Goal: Task Accomplishment & Management: Manage account settings

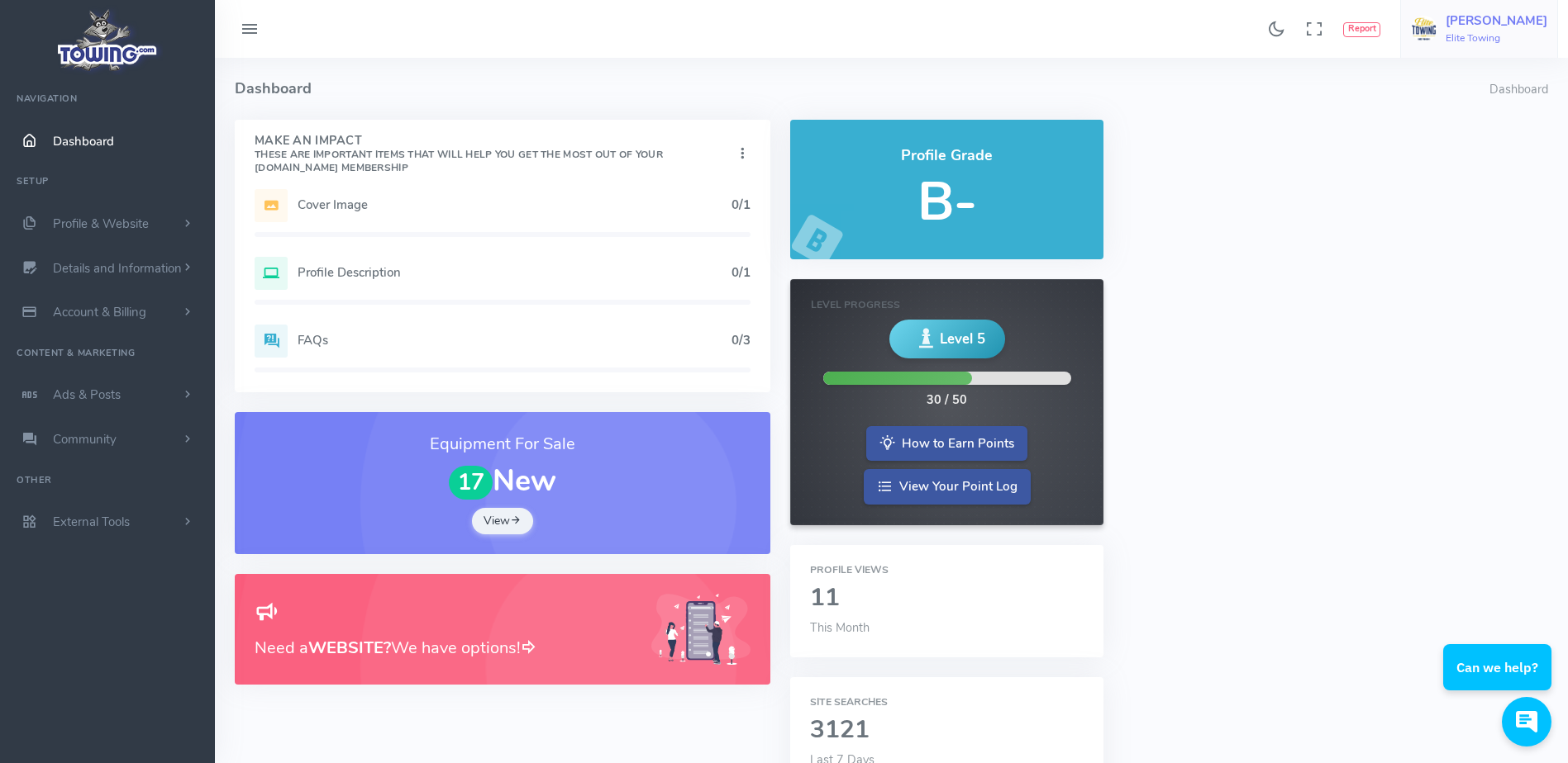
click at [1508, 33] on h6 "Elite Towing" at bounding box center [1496, 38] width 102 height 11
click at [1467, 150] on span "Switch Companies" at bounding box center [1485, 158] width 99 height 17
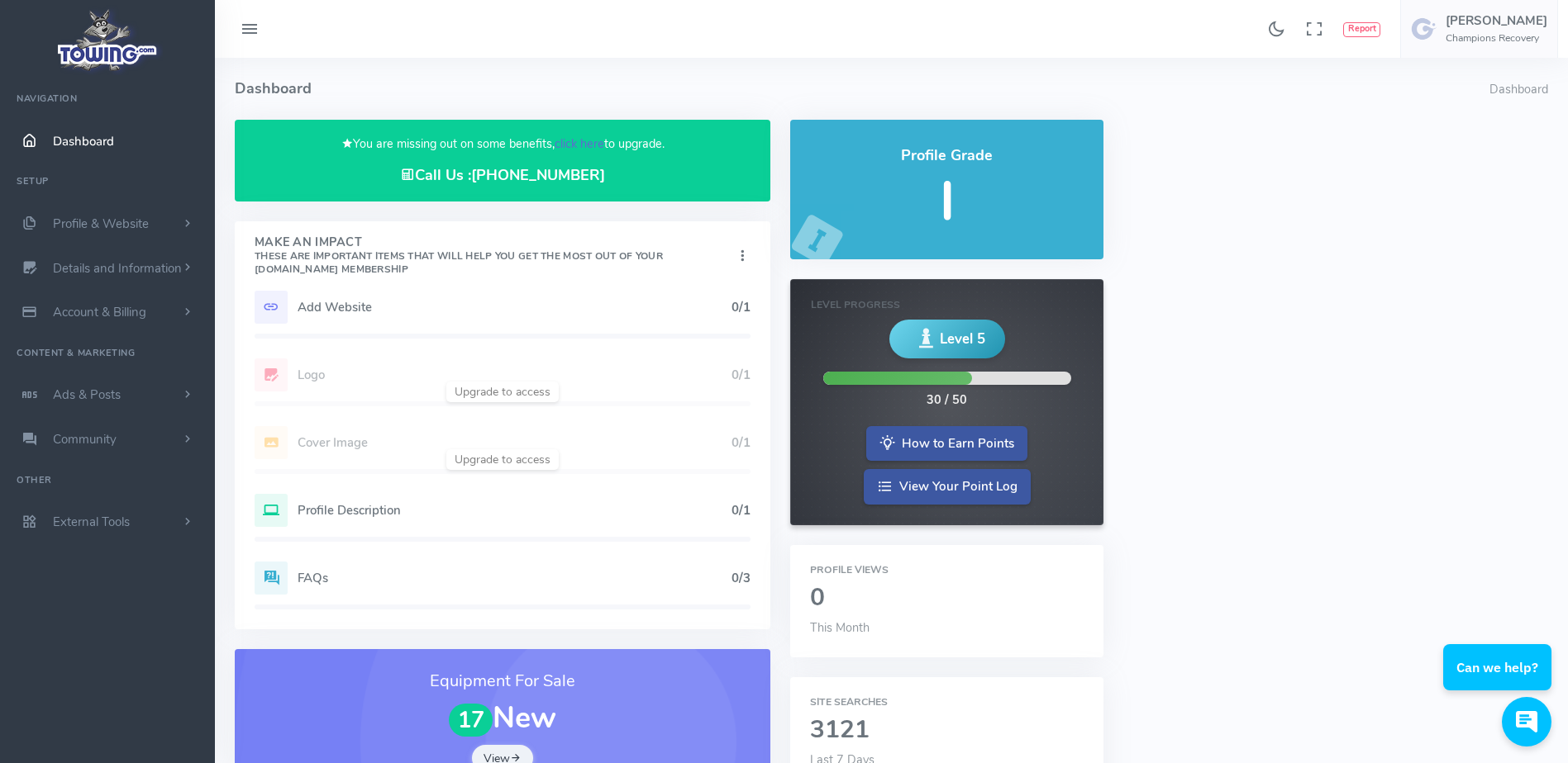
click at [575, 149] on link "click here" at bounding box center [579, 144] width 50 height 17
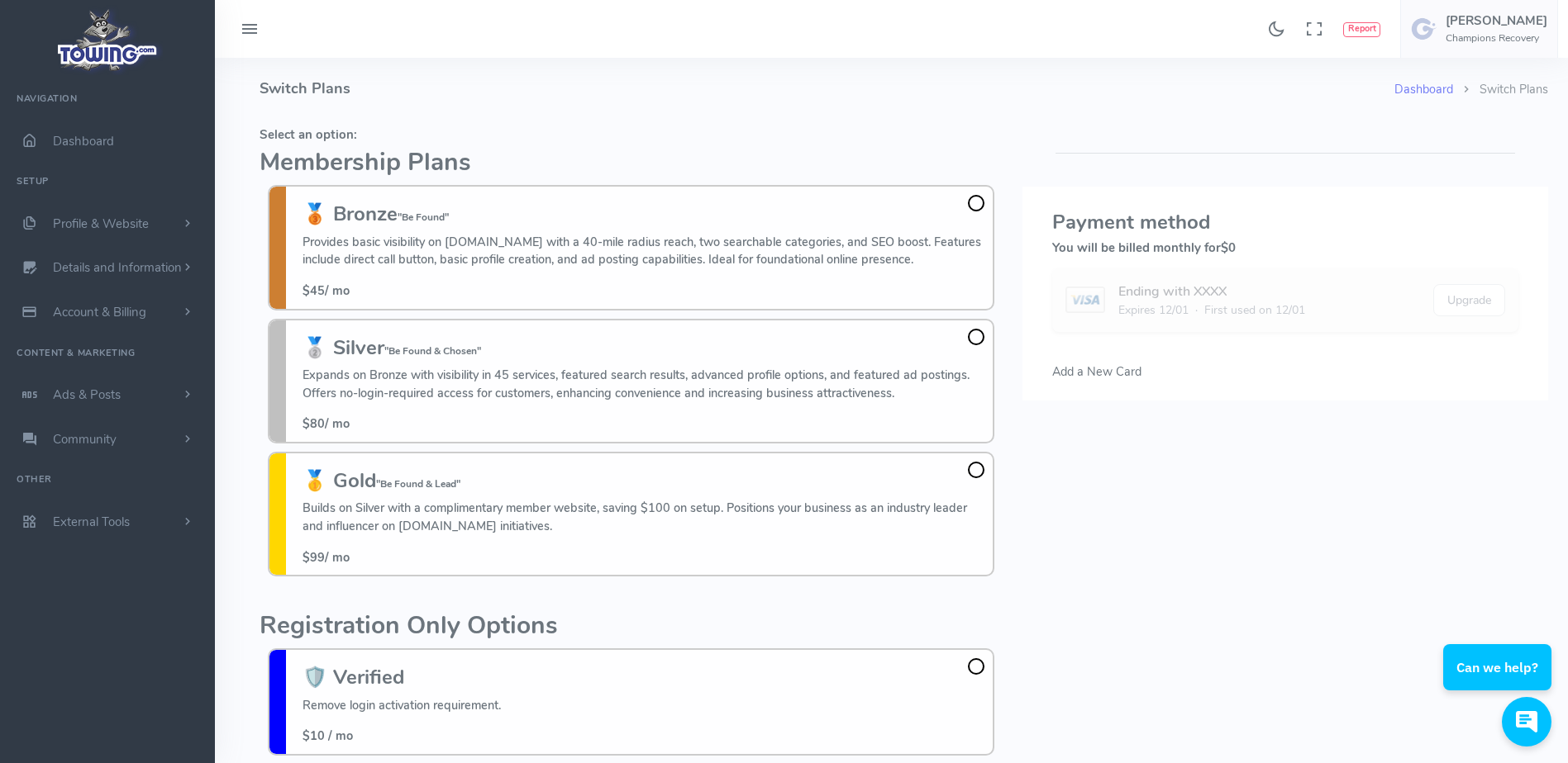
click at [443, 51] on div "Found 17 results Analytics Report Users Erwin Brown" at bounding box center [891, 29] width 1353 height 58
click at [195, 383] on link "Ads & Posts" at bounding box center [107, 394] width 215 height 45
click at [195, 384] on link "Ads & Posts" at bounding box center [107, 394] width 215 height 45
click at [467, 61] on h4 "Switch Plans" at bounding box center [827, 89] width 1135 height 62
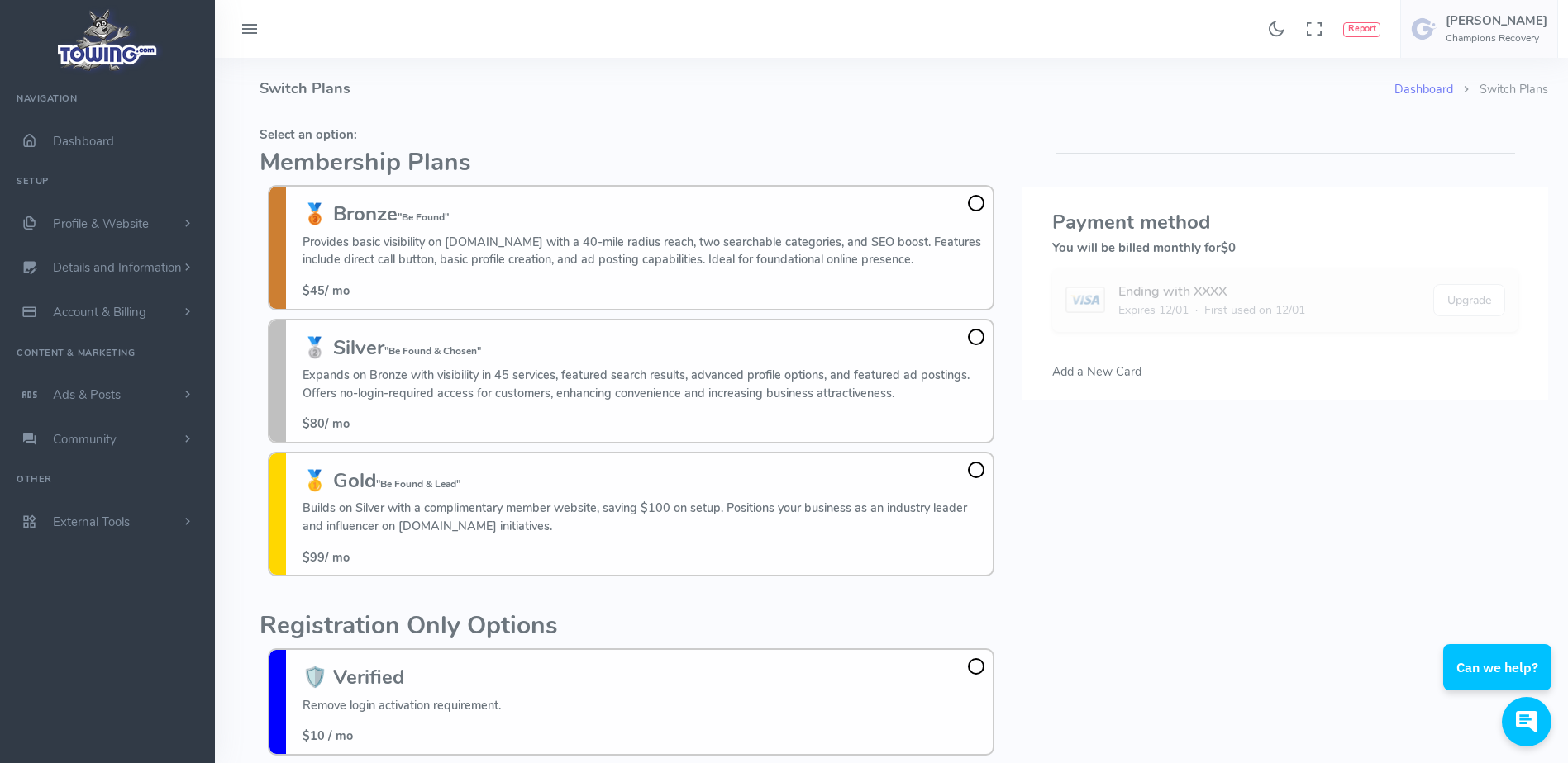
click at [467, 61] on h4 "Switch Plans" at bounding box center [827, 89] width 1135 height 62
click at [855, 142] on fieldset "Select an option: Membership Plans 🥉 Bronze "Be Found" Provides basic visibilit…" at bounding box center [631, 352] width 743 height 465
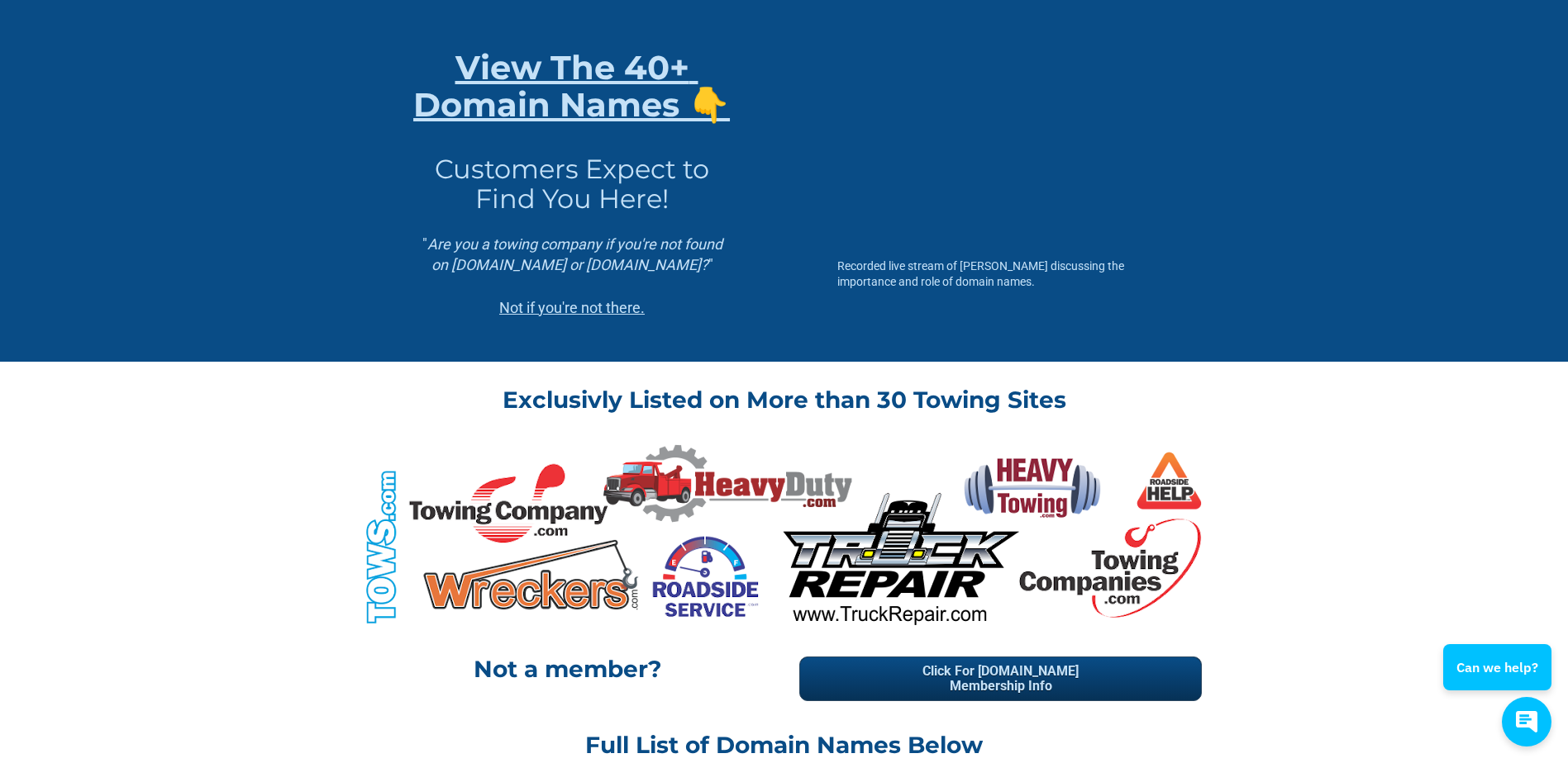
scroll to position [273, 0]
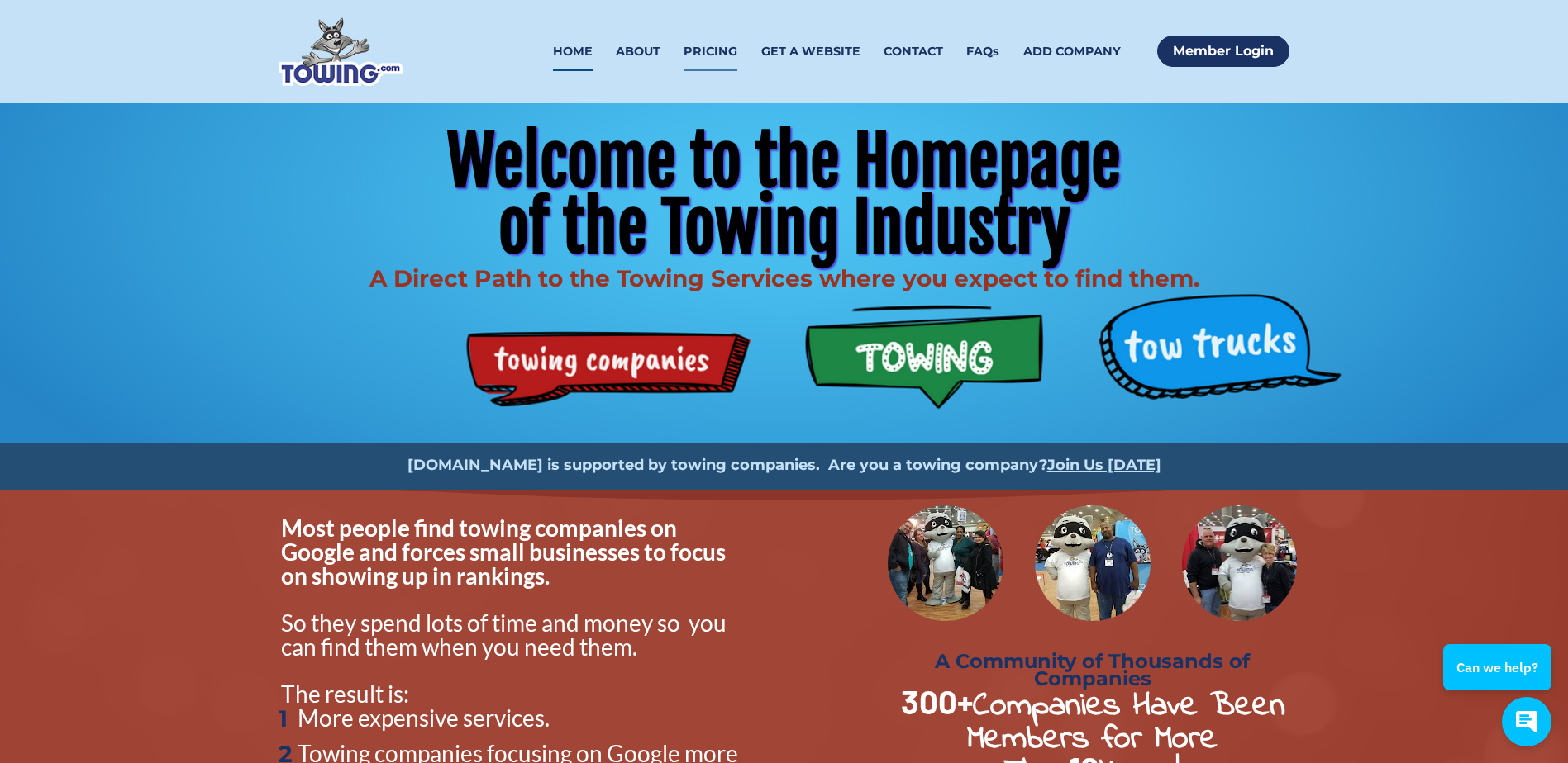
click at [707, 49] on link "PRICING" at bounding box center [710, 51] width 54 height 39
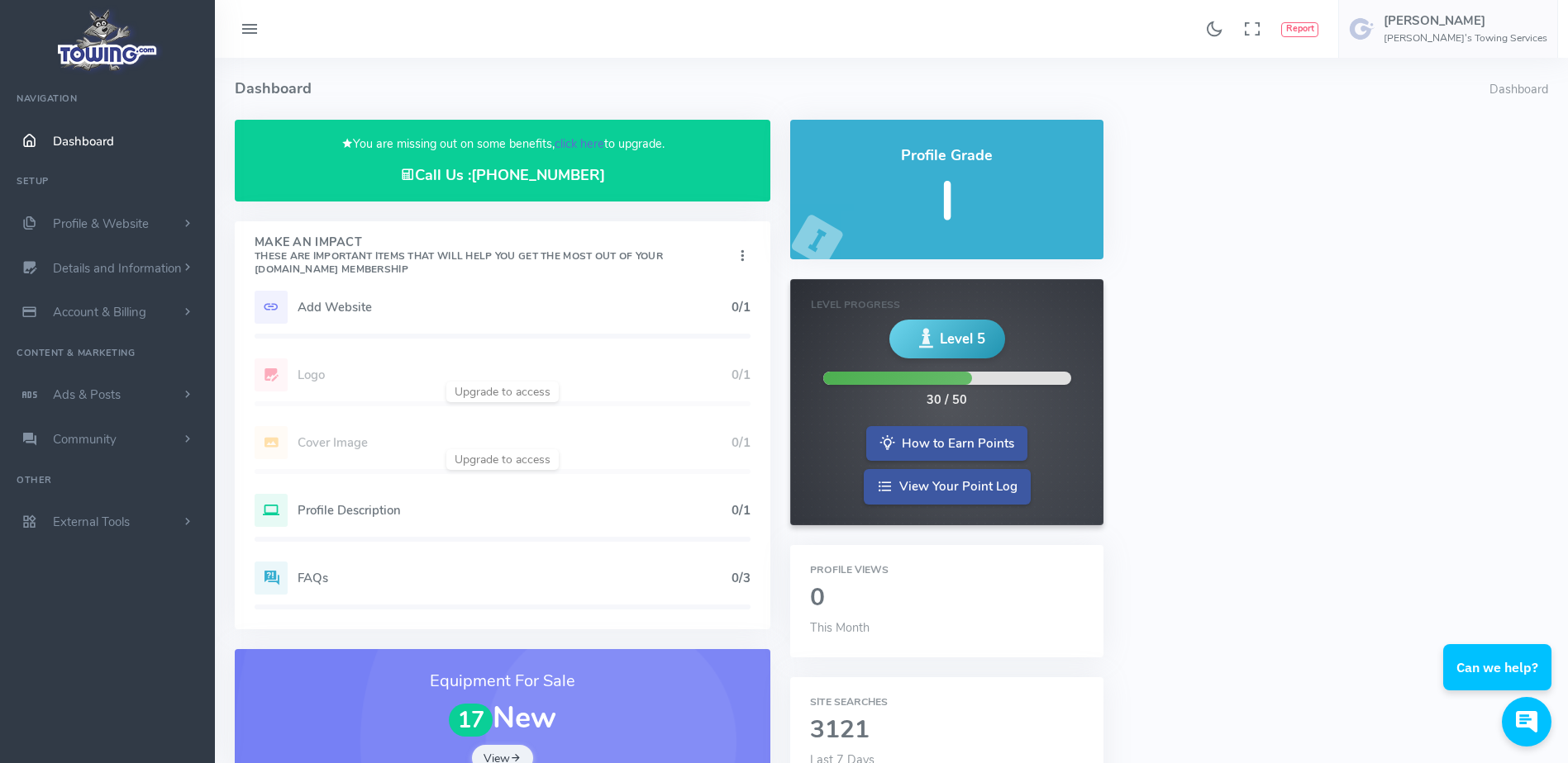
click at [574, 141] on link "click here" at bounding box center [579, 144] width 50 height 17
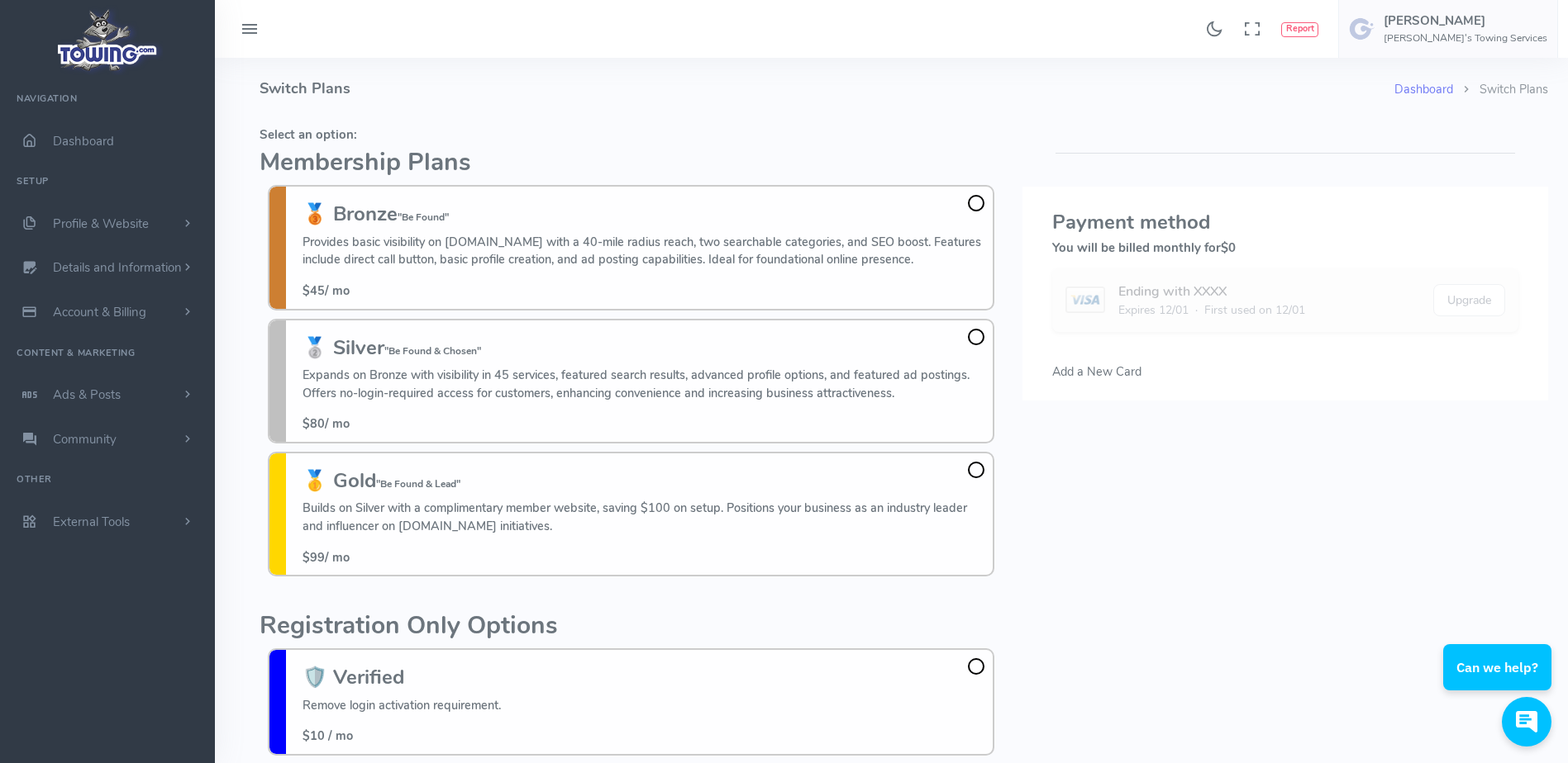
click at [325, 67] on h4 "Switch Plans" at bounding box center [827, 89] width 1135 height 62
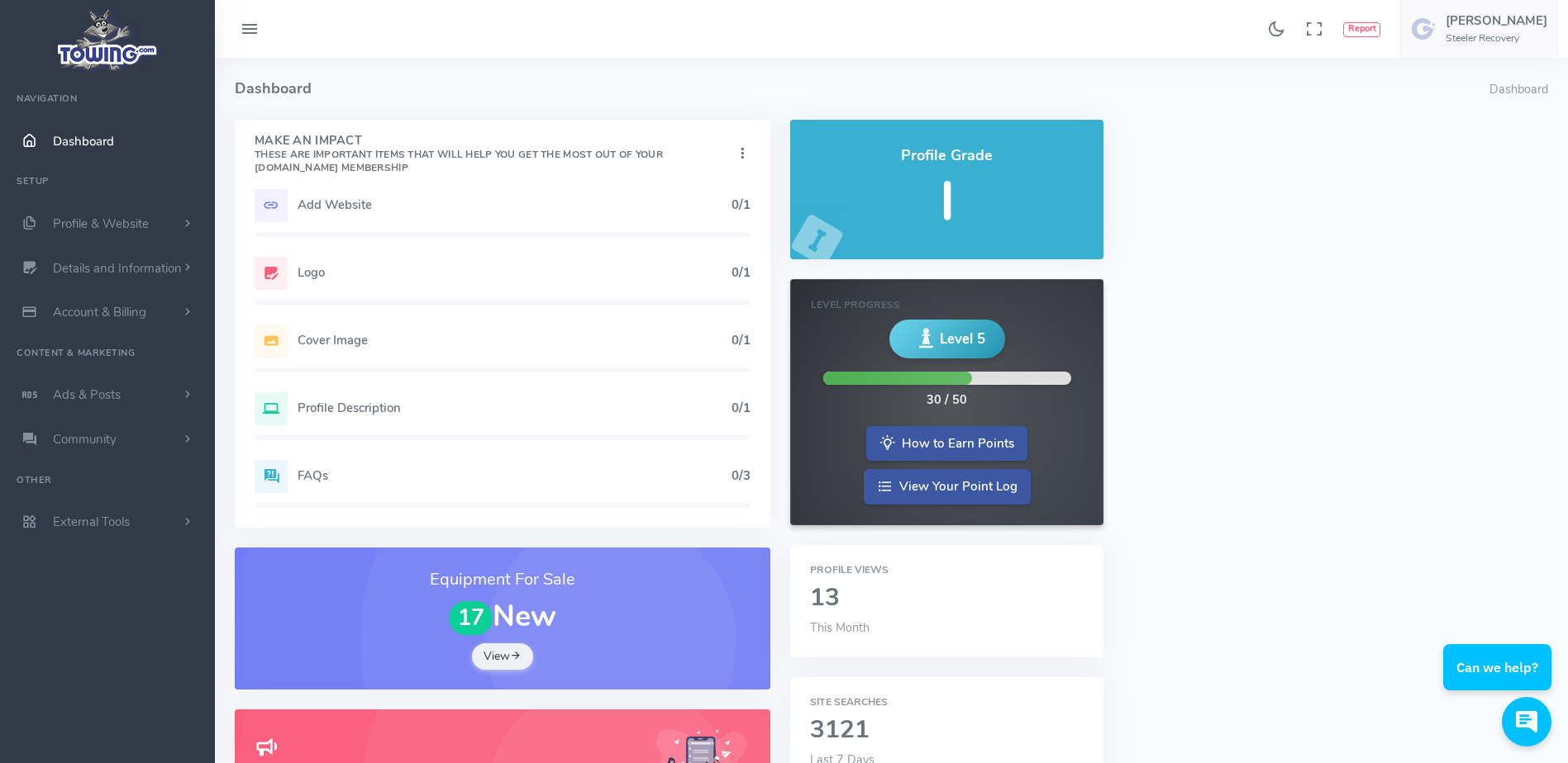
click at [303, 221] on div "Add Website 0/1" at bounding box center [502, 205] width 496 height 33
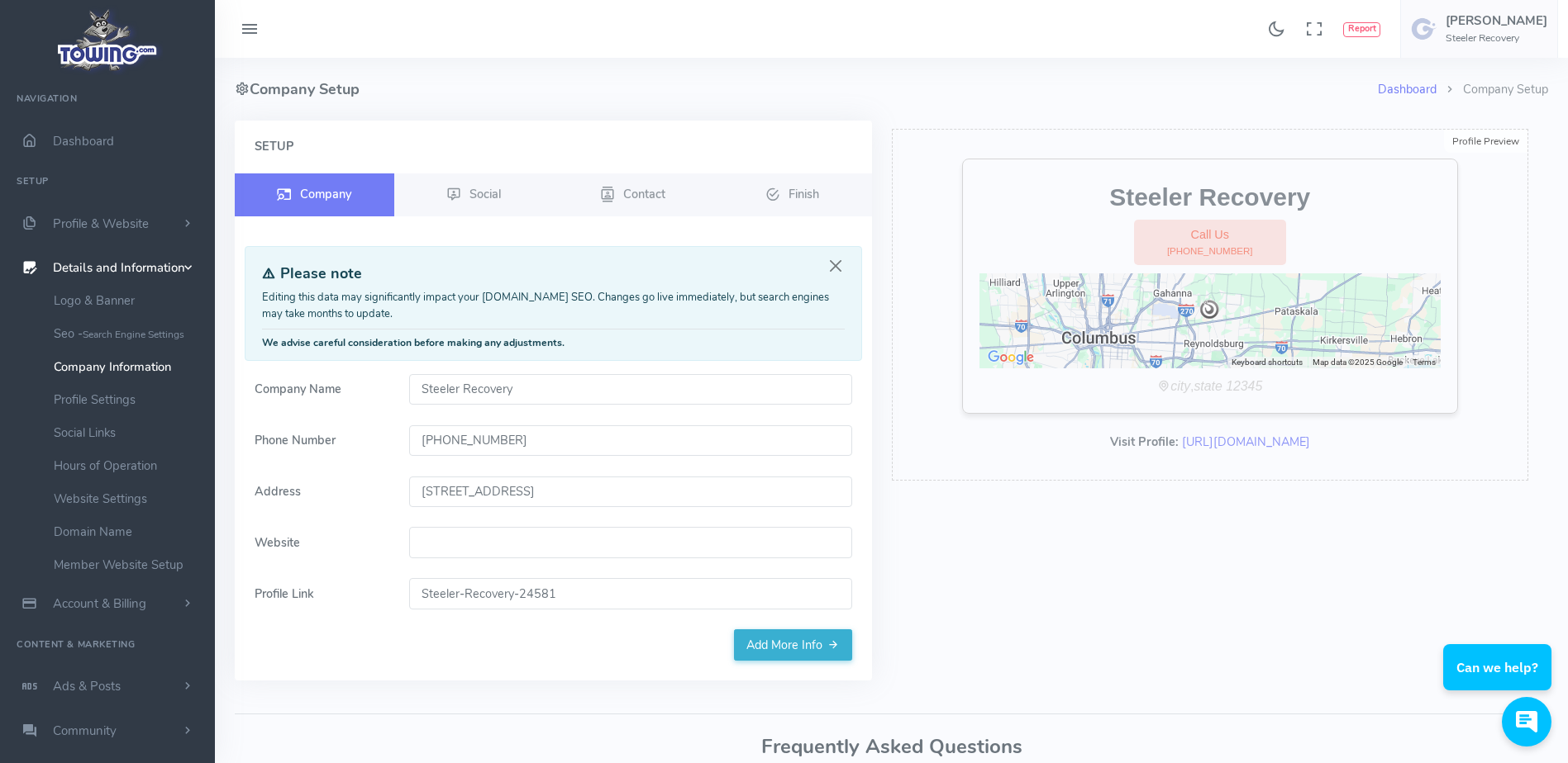
click at [447, 539] on input "Website" at bounding box center [631, 542] width 443 height 31
paste input "[DOMAIN_NAME]"
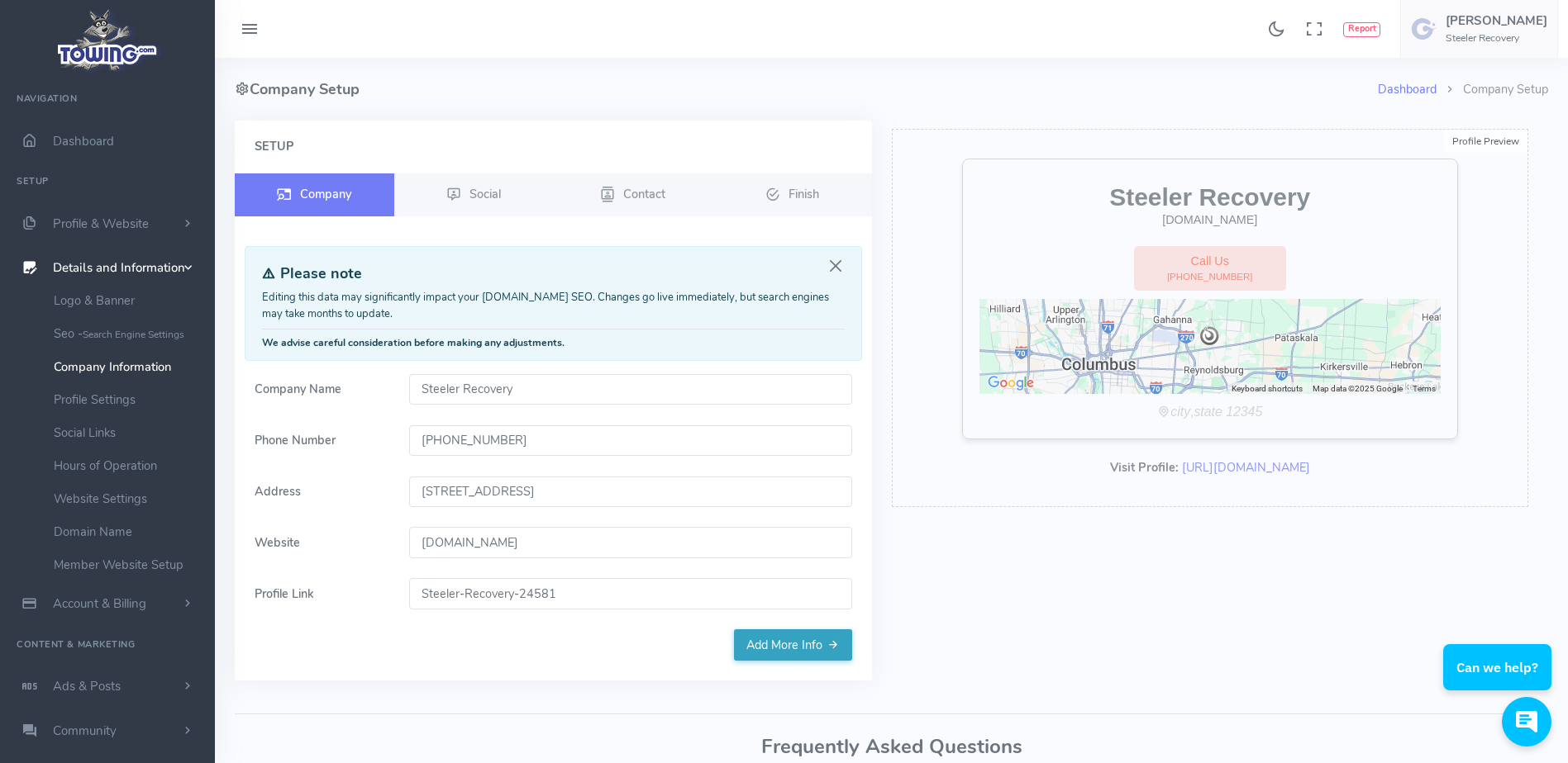
type input "[DOMAIN_NAME]"
click at [800, 653] on link "Add More Info" at bounding box center [793, 644] width 118 height 31
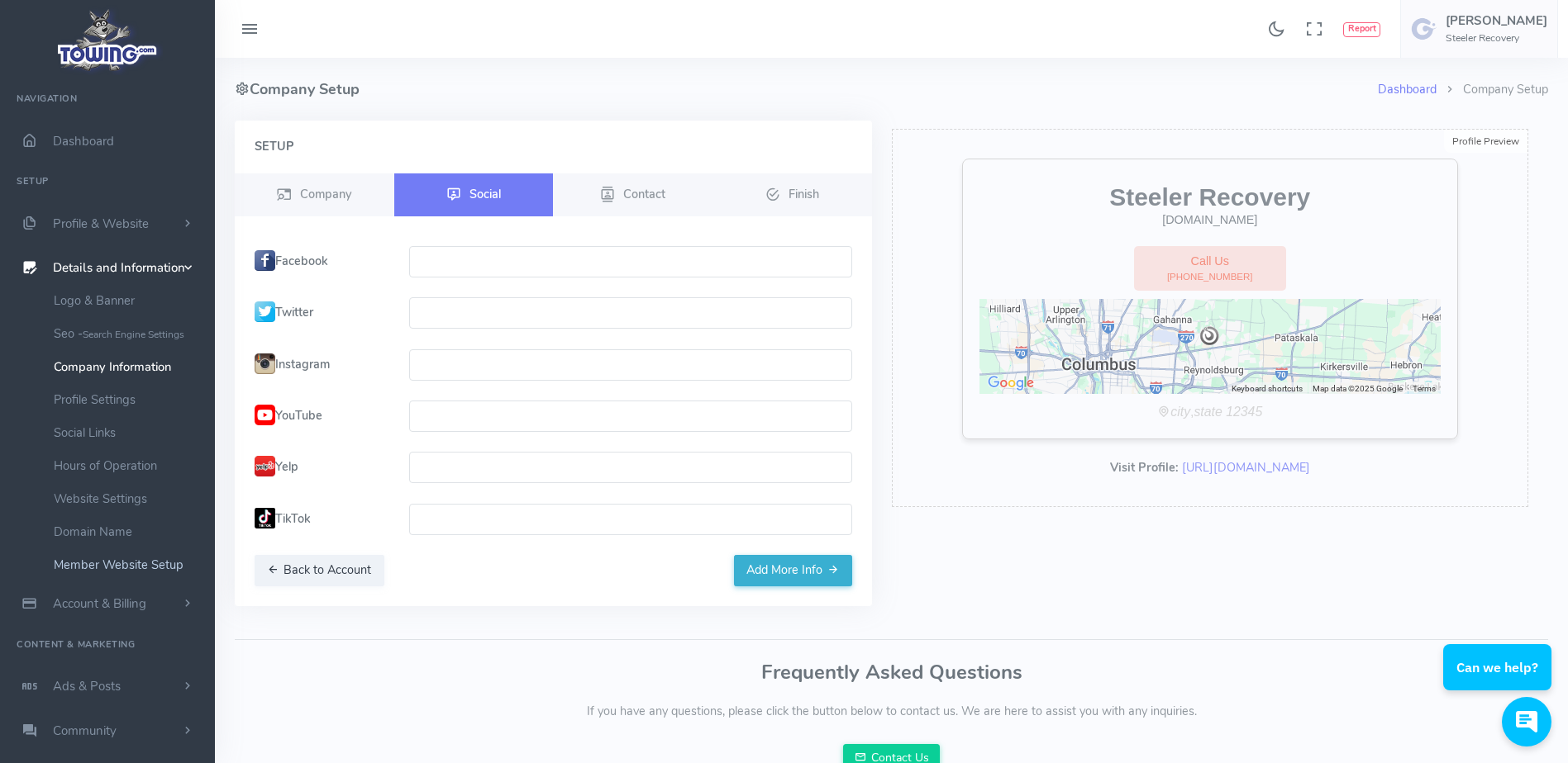
click at [147, 554] on link "Member Website Setup" at bounding box center [128, 564] width 174 height 33
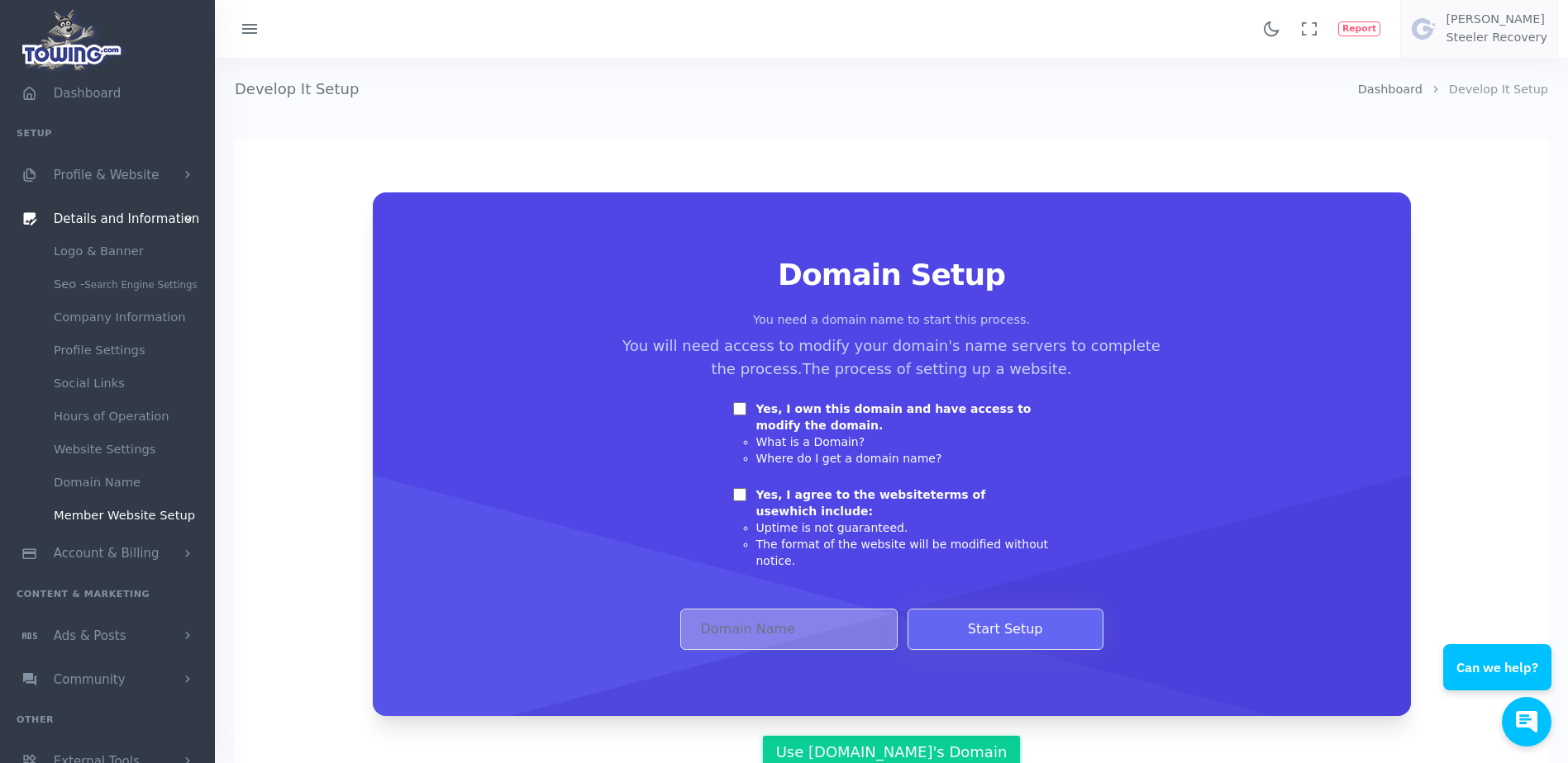
click at [738, 408] on input "Yes, I own this domain and have access to modify the domain." at bounding box center [740, 409] width 13 height 13
checkbox input "true"
click at [741, 499] on input "Yes, I agree to the website terms of use which include:" at bounding box center [740, 495] width 13 height 13
checkbox input "true"
click at [723, 609] on input "Domain Address" at bounding box center [789, 629] width 217 height 41
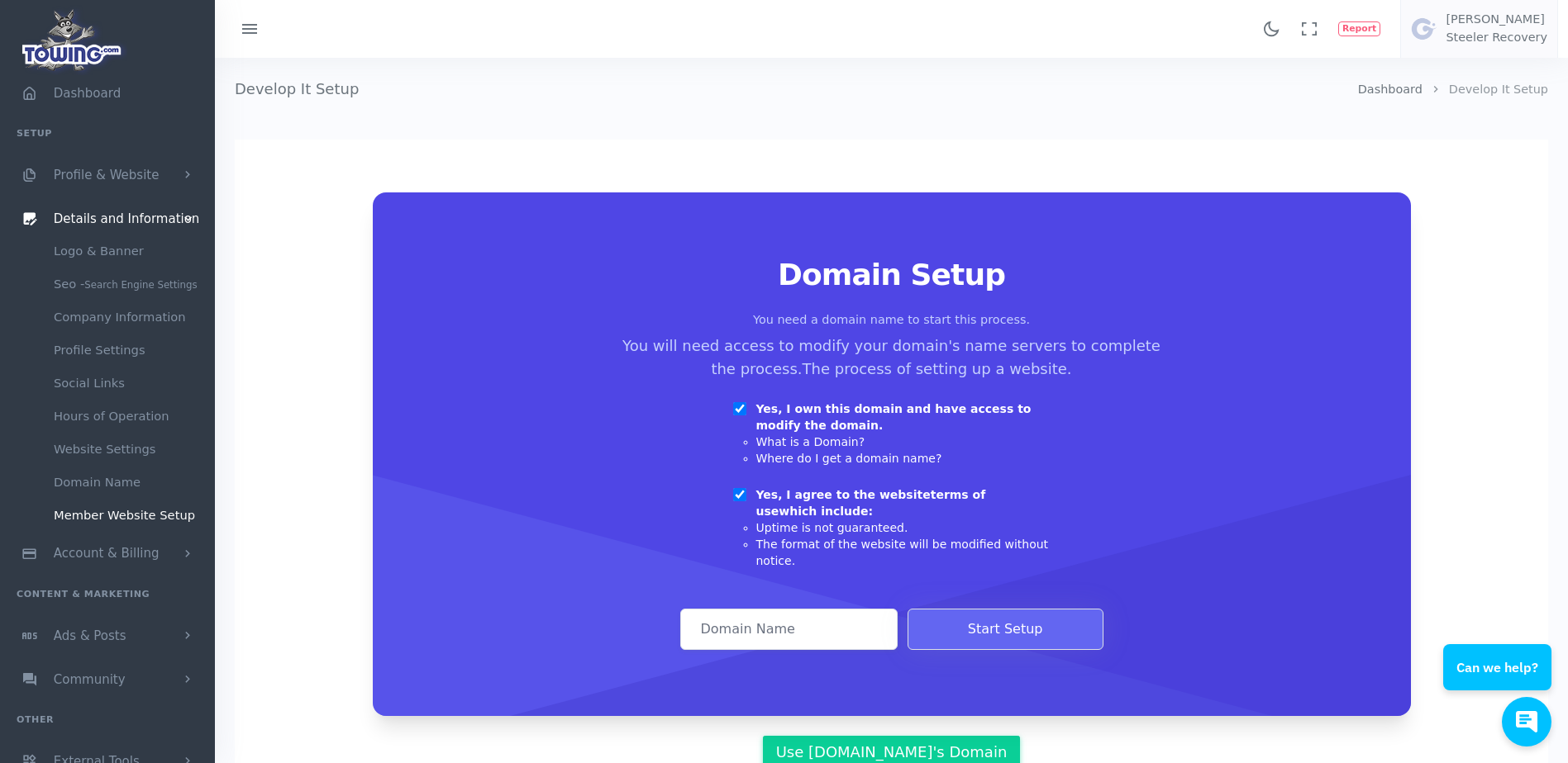
paste input "[DOMAIN_NAME]"
type input "[DOMAIN_NAME]"
click at [955, 625] on button "Start Setup" at bounding box center [1005, 629] width 195 height 41
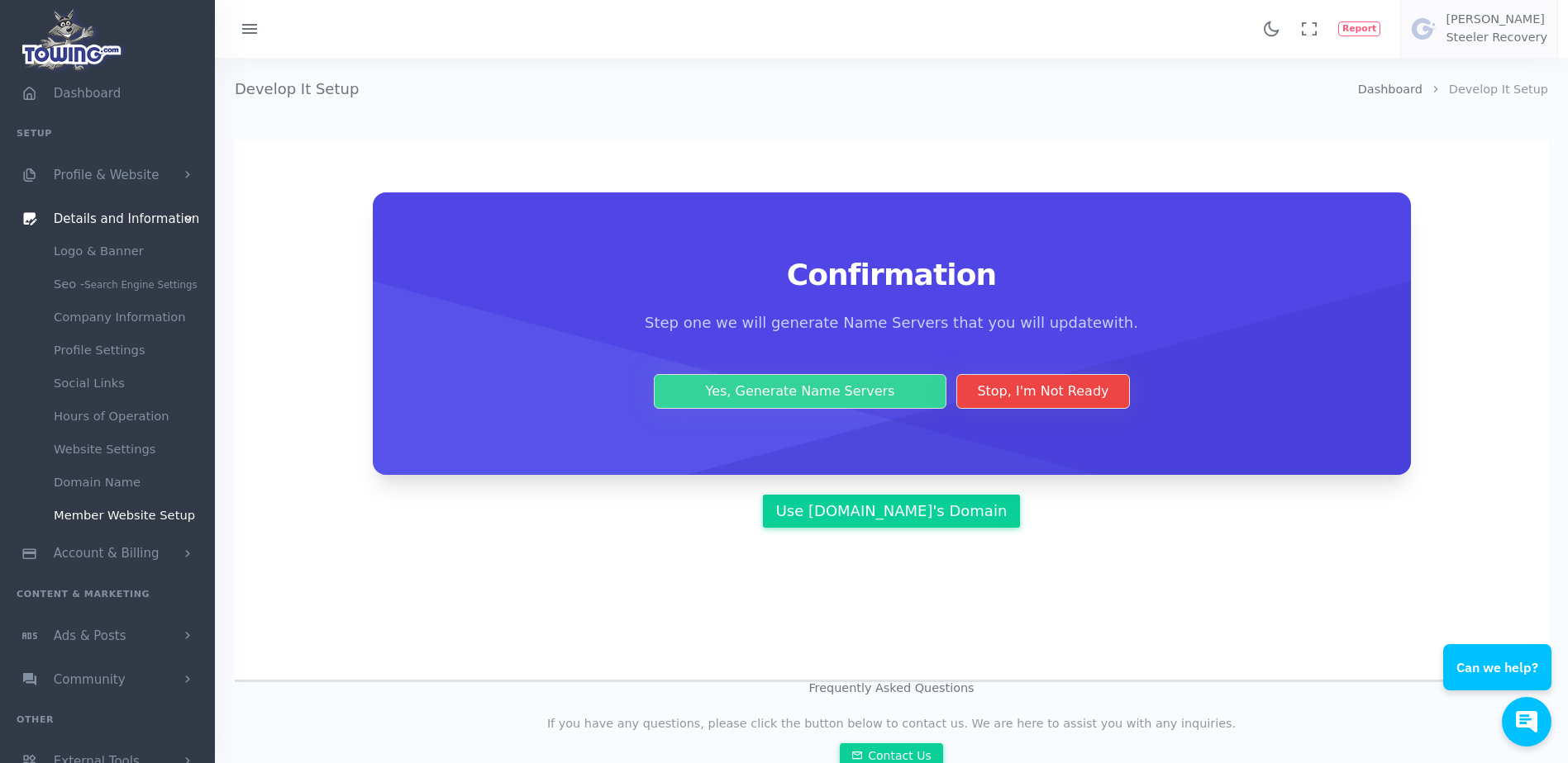
click at [816, 391] on button "Yes, Generate Name Servers" at bounding box center [800, 391] width 293 height 35
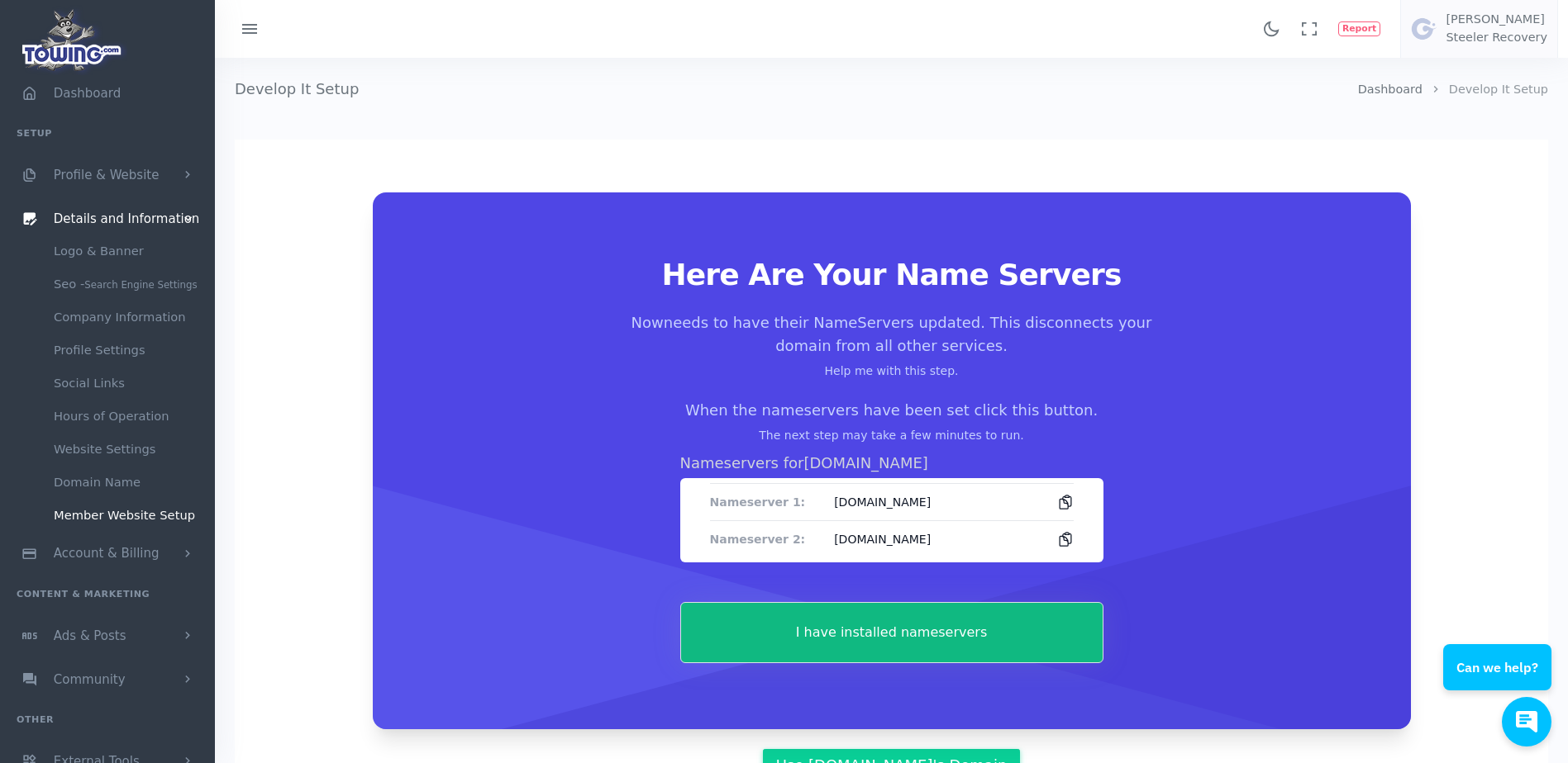
drag, startPoint x: 711, startPoint y: 498, endPoint x: 941, endPoint y: 532, distance: 232.5
drag, startPoint x: 941, startPoint y: 532, endPoint x: 605, endPoint y: 494, distance: 338.1
click at [605, 494] on div "Here Are Your Name Servers Now needs to have their NameServers updated. This di…" at bounding box center [891, 461] width 959 height 405
drag, startPoint x: 700, startPoint y: 503, endPoint x: 1115, endPoint y: 544, distance: 417.0
click at [1115, 544] on div "Here Are Your Name Servers Now needs to have their NameServers updated. This di…" at bounding box center [891, 461] width 959 height 405
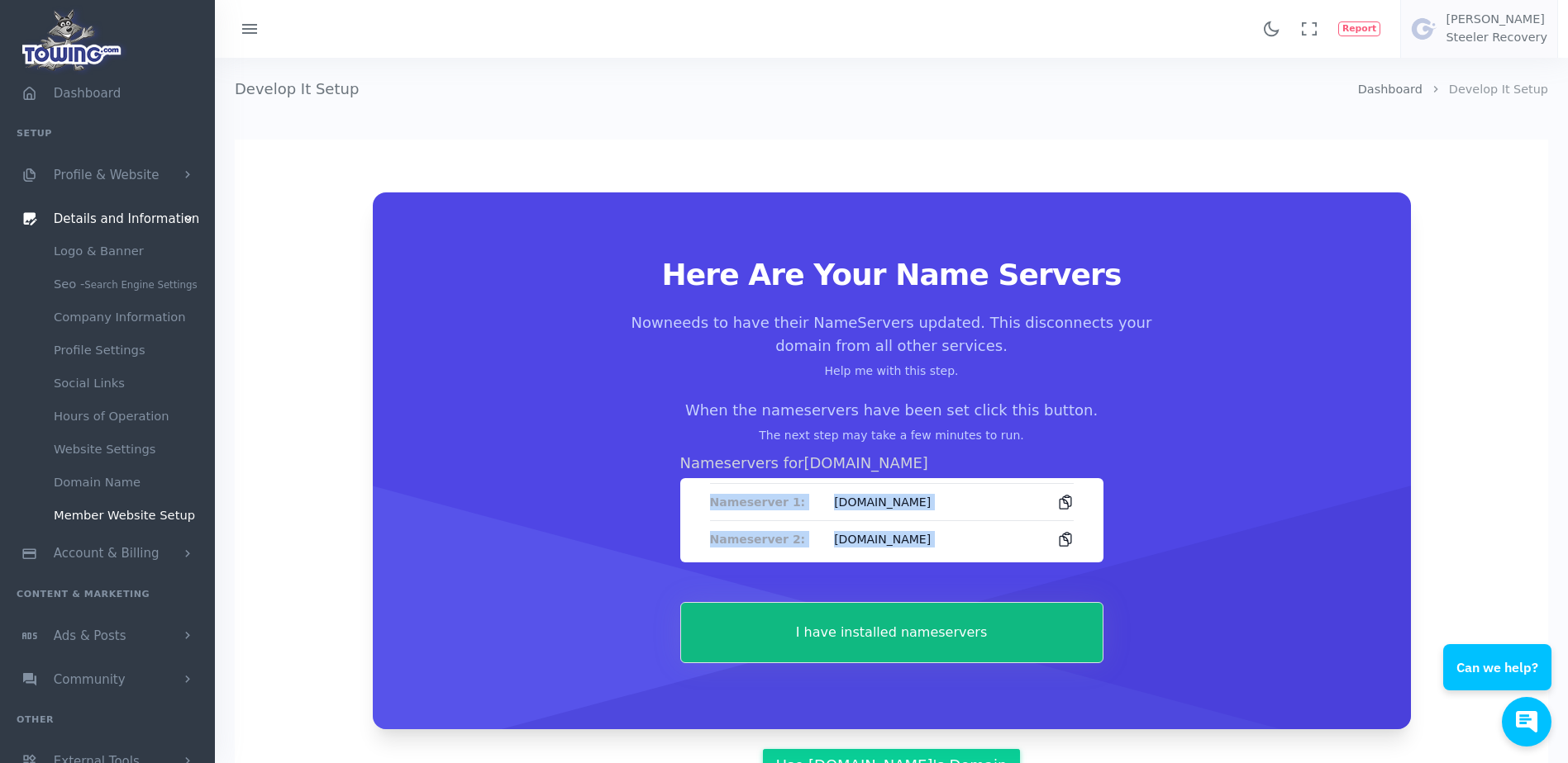
copy div "Nameserver 1: ns1-04.azure-dns.com Nameserver 2: ns2-04.azure-dns.net"
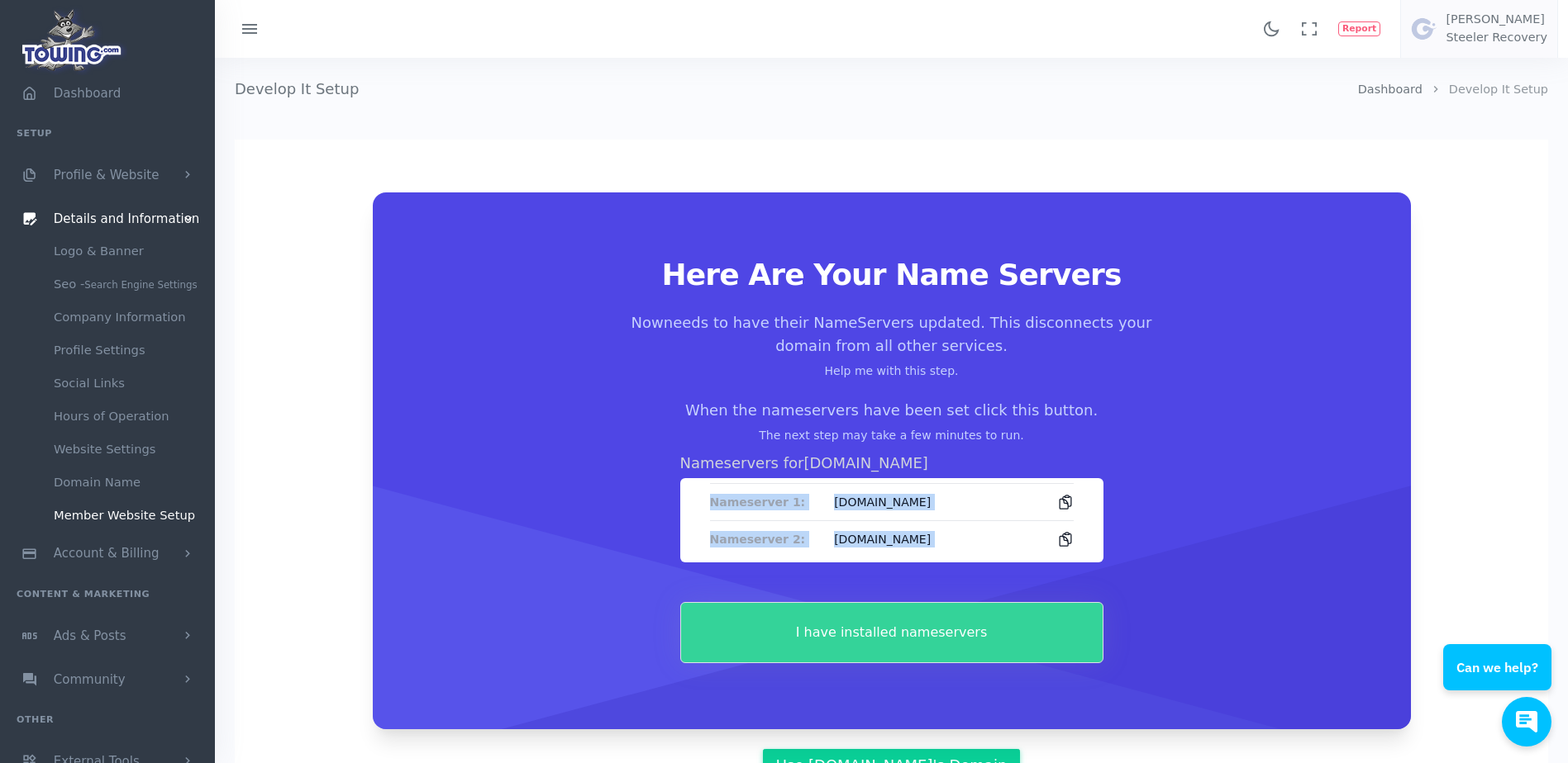
click at [789, 637] on button "I have installed nameservers" at bounding box center [891, 632] width 423 height 61
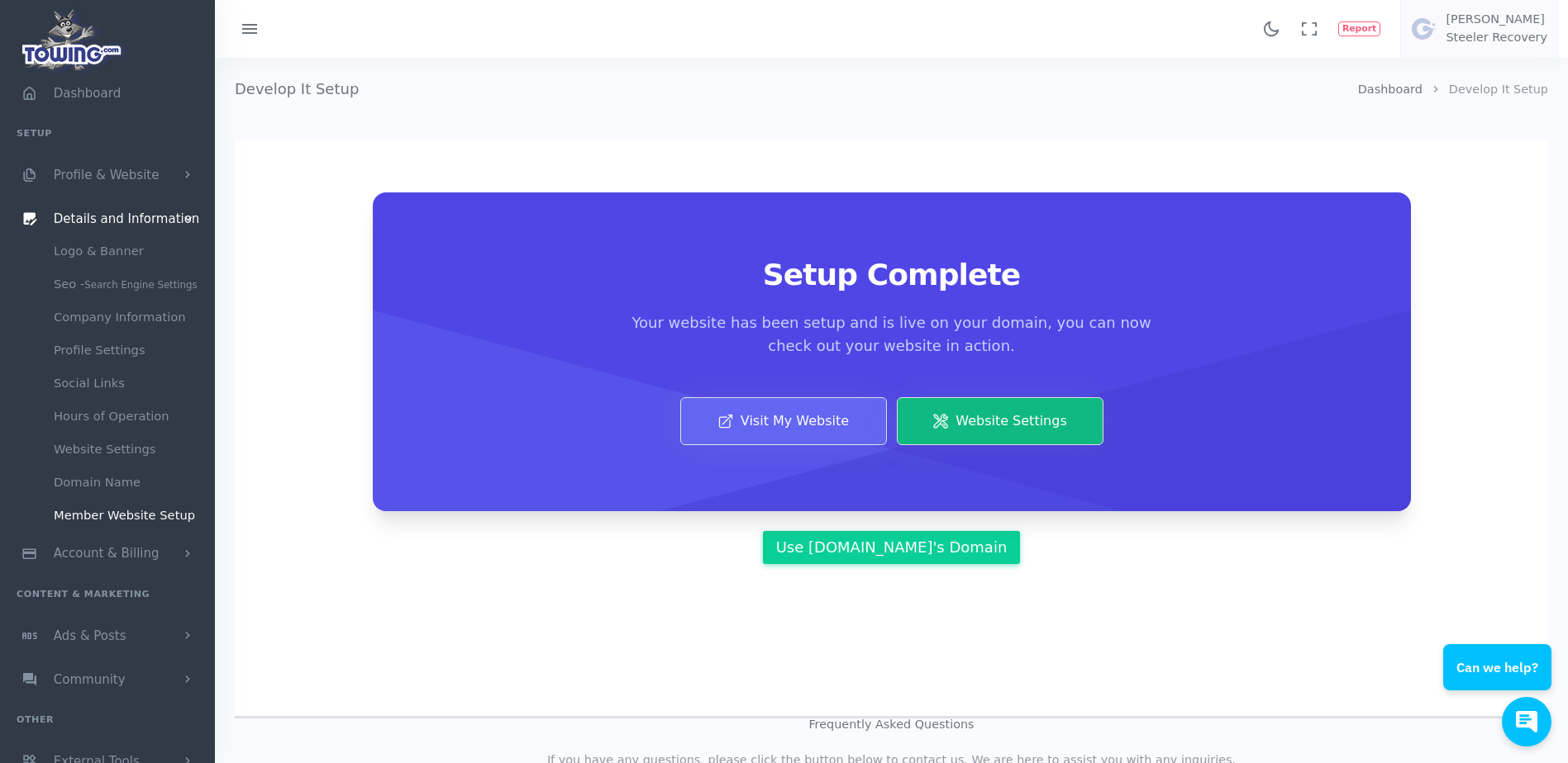
click at [708, 173] on div "Domain Setup You need a domain name to start this process. You will need access…" at bounding box center [891, 388] width 1314 height 498
click at [782, 413] on link "Visit My Website" at bounding box center [783, 421] width 206 height 48
click at [141, 304] on link "Company Information" at bounding box center [128, 317] width 174 height 33
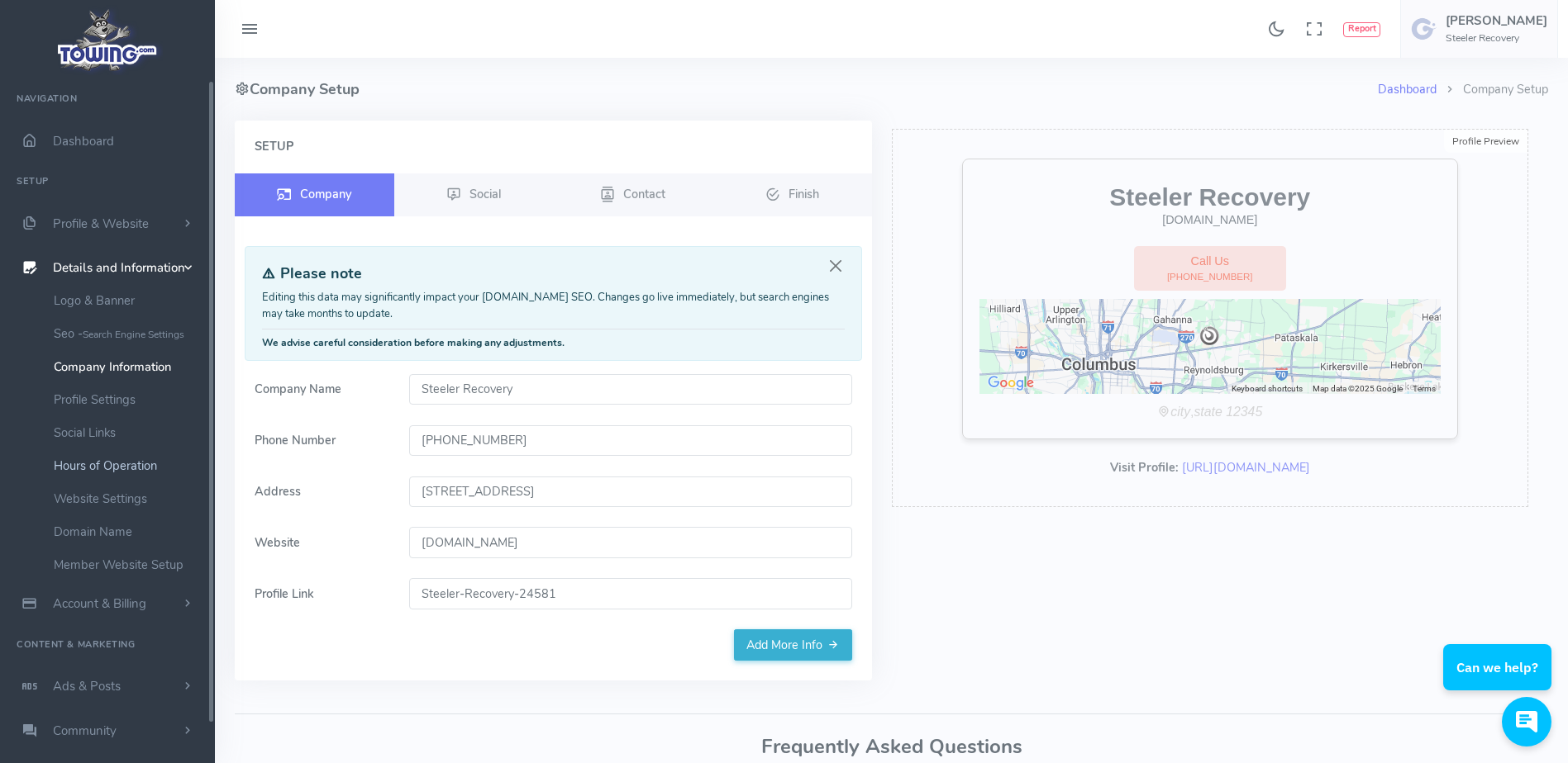
click at [115, 464] on link "Hours of Operation" at bounding box center [128, 466] width 174 height 33
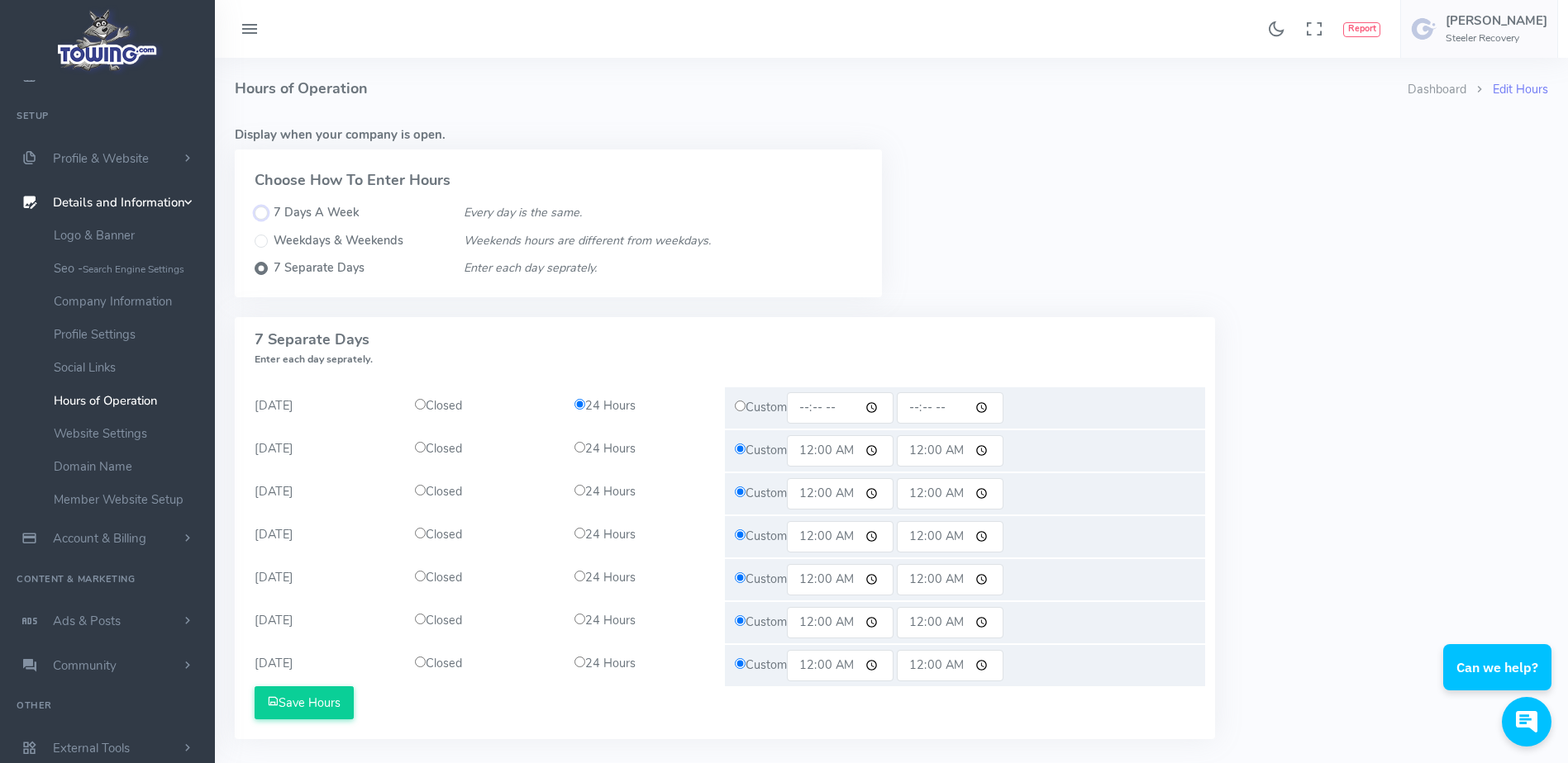
click at [254, 211] on input "7 Days A Week" at bounding box center [261, 213] width 13 height 13
radio input "true"
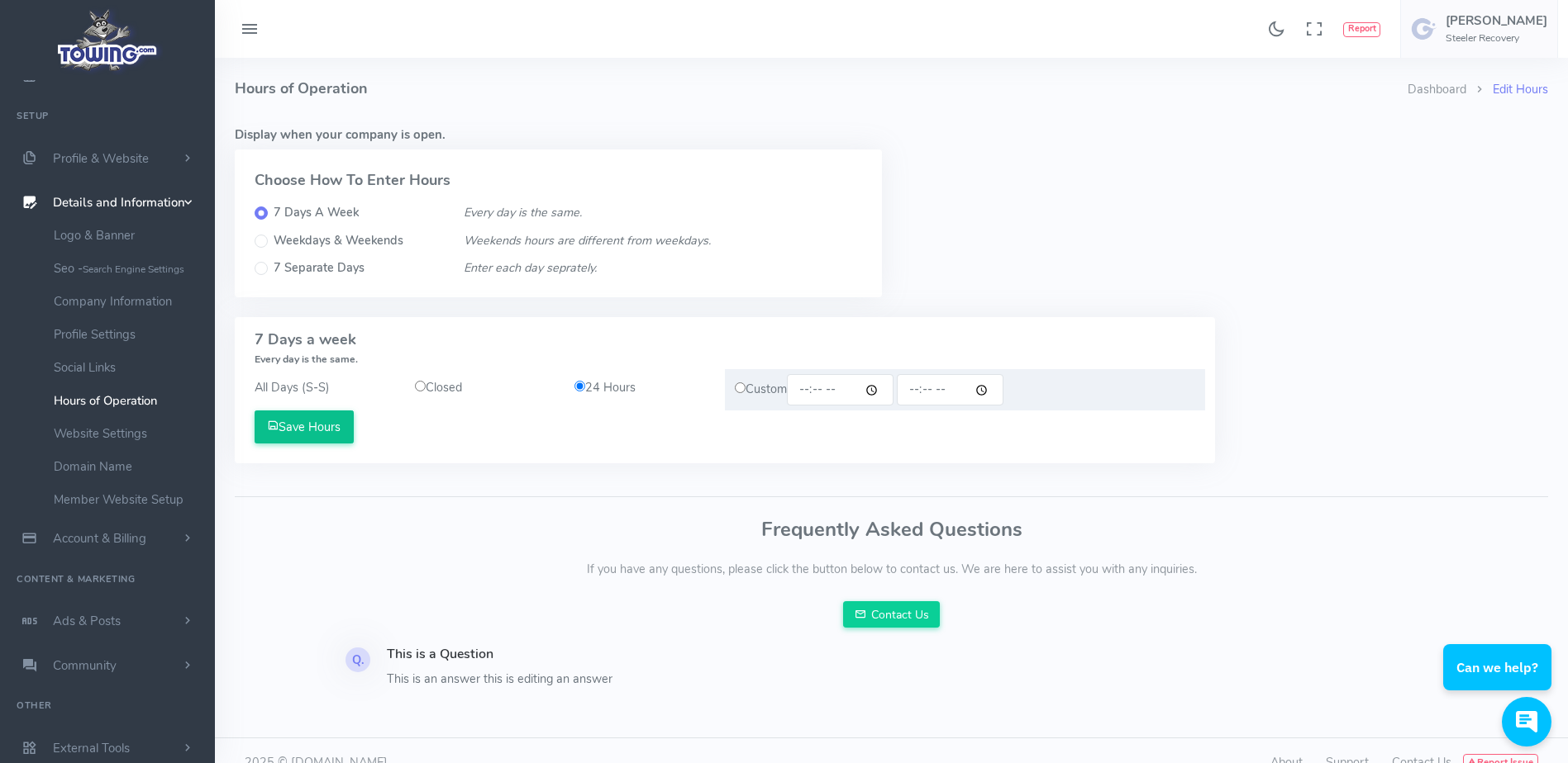
click at [332, 431] on button "Save Hours" at bounding box center [304, 427] width 99 height 33
